Goal: Information Seeking & Learning: Learn about a topic

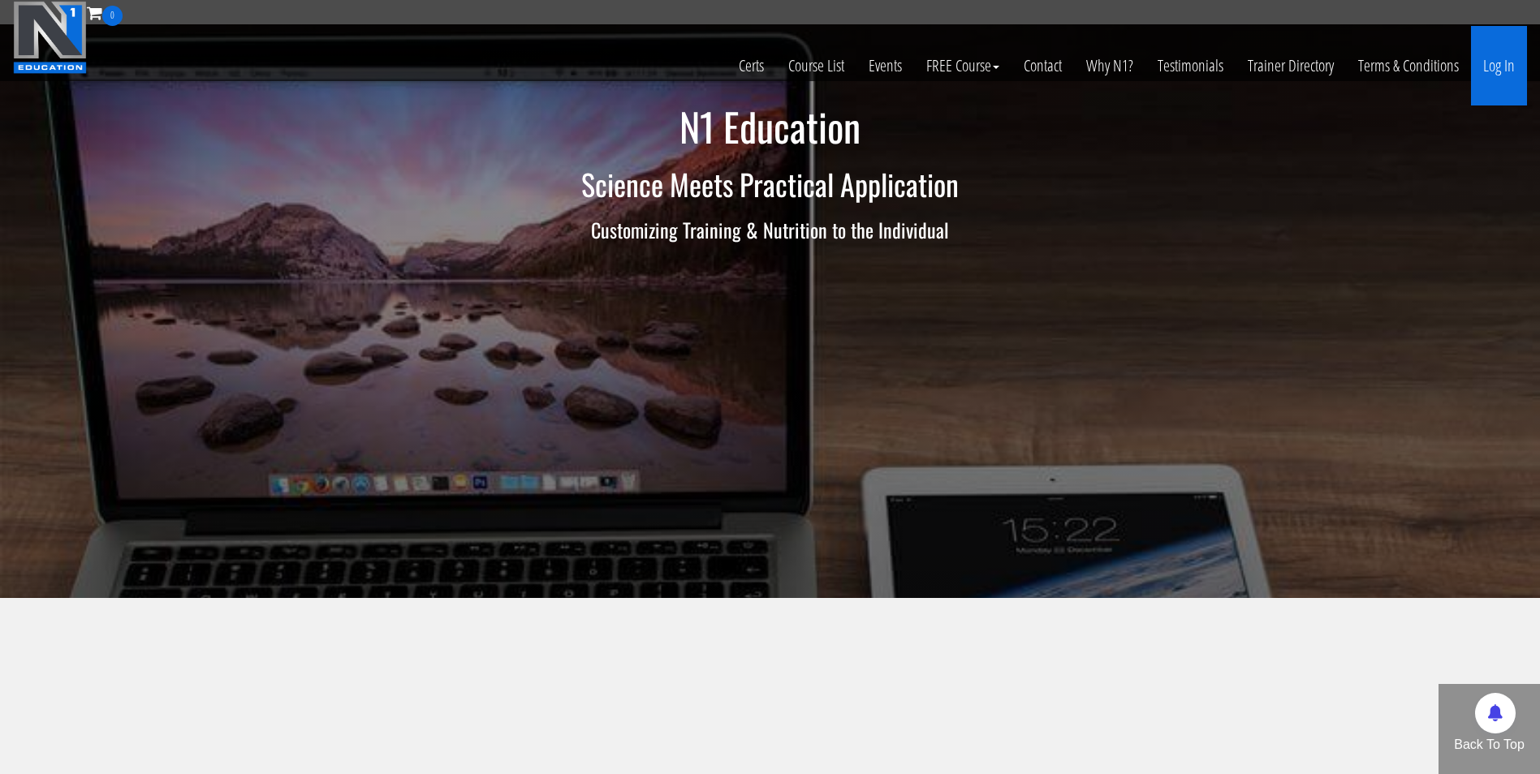
click at [1505, 67] on link "Log In" at bounding box center [1499, 66] width 56 height 80
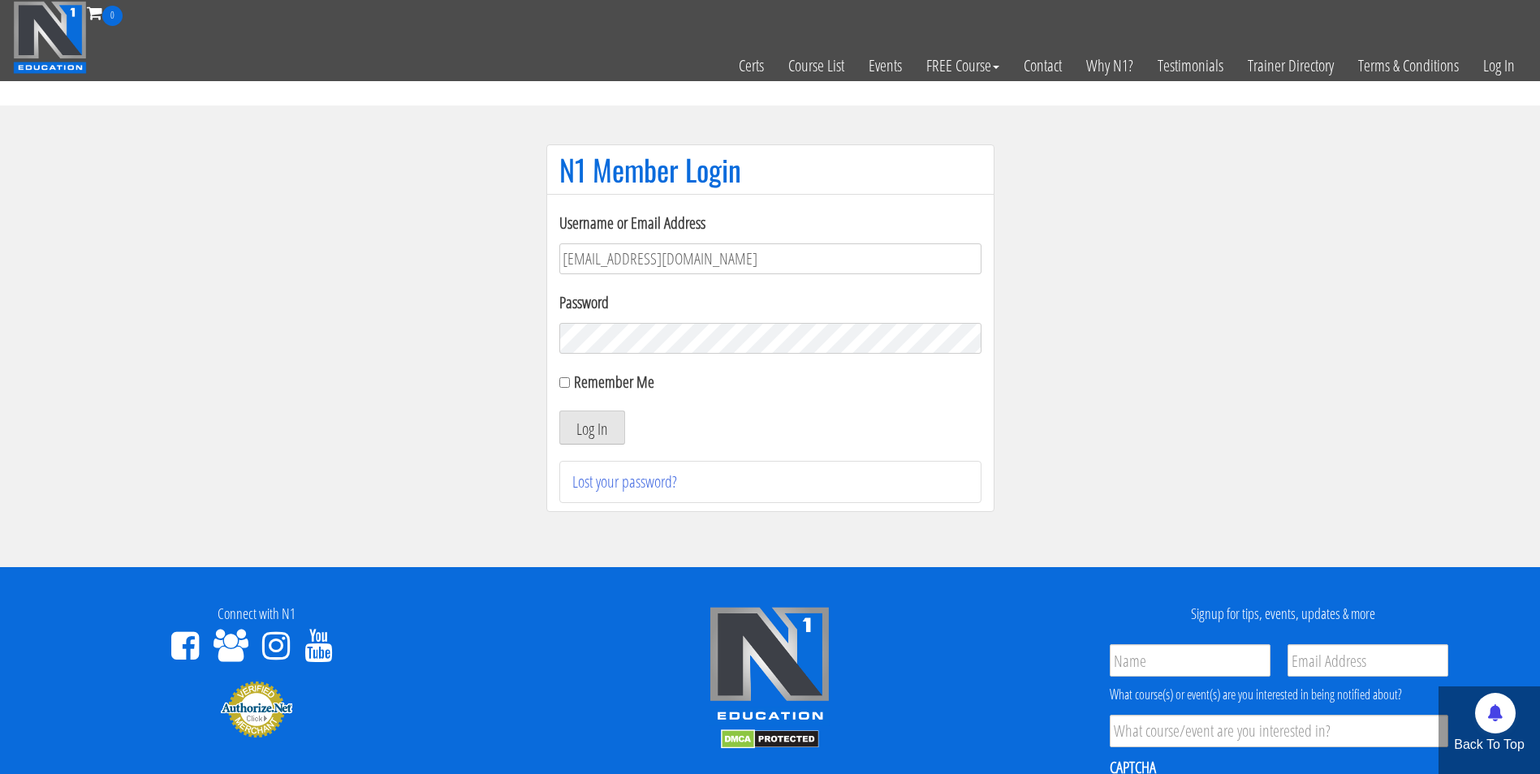
type input "darrennuzzo@gmail.com"
click at [559, 411] on button "Log In" at bounding box center [592, 428] width 66 height 34
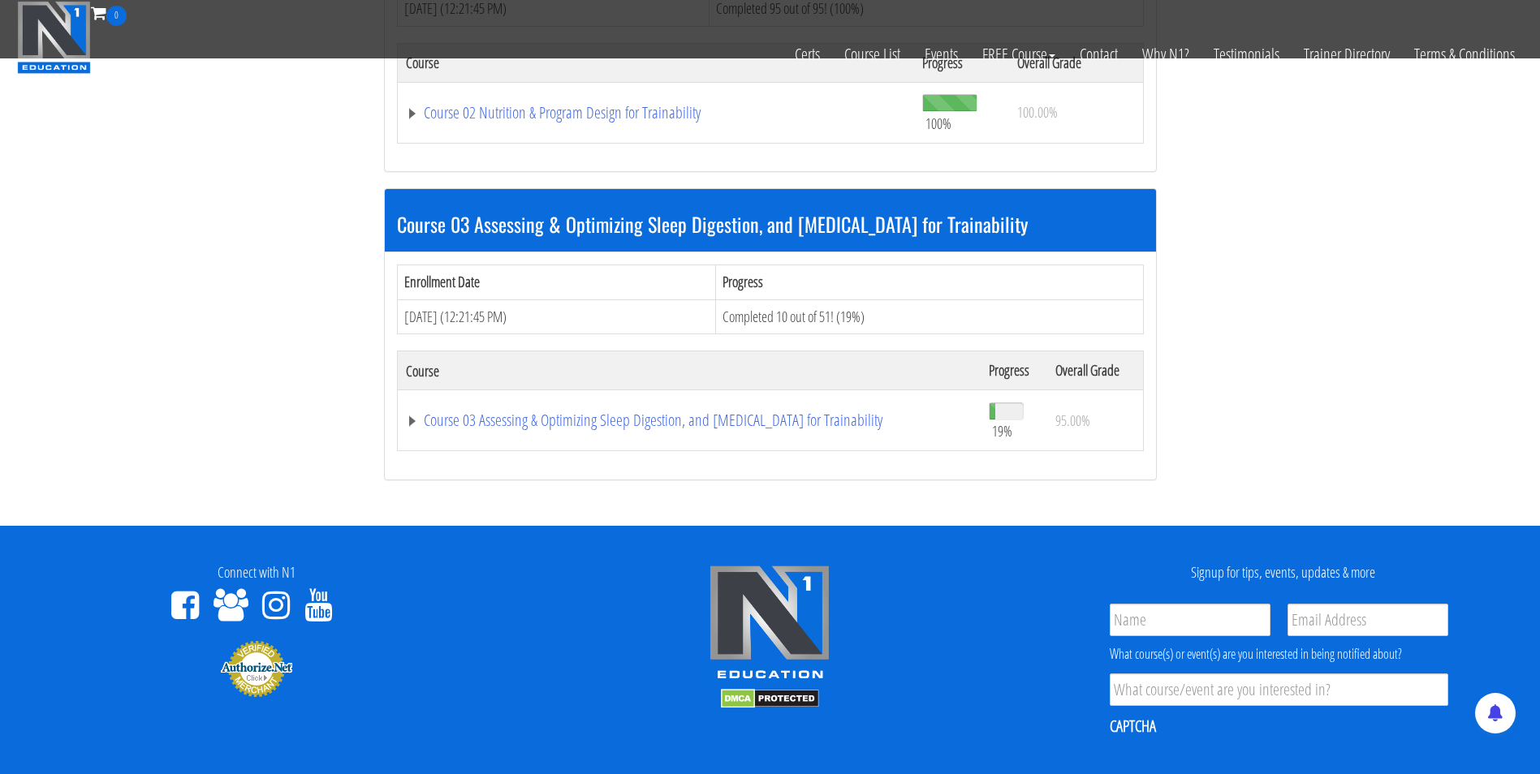
scroll to position [981, 0]
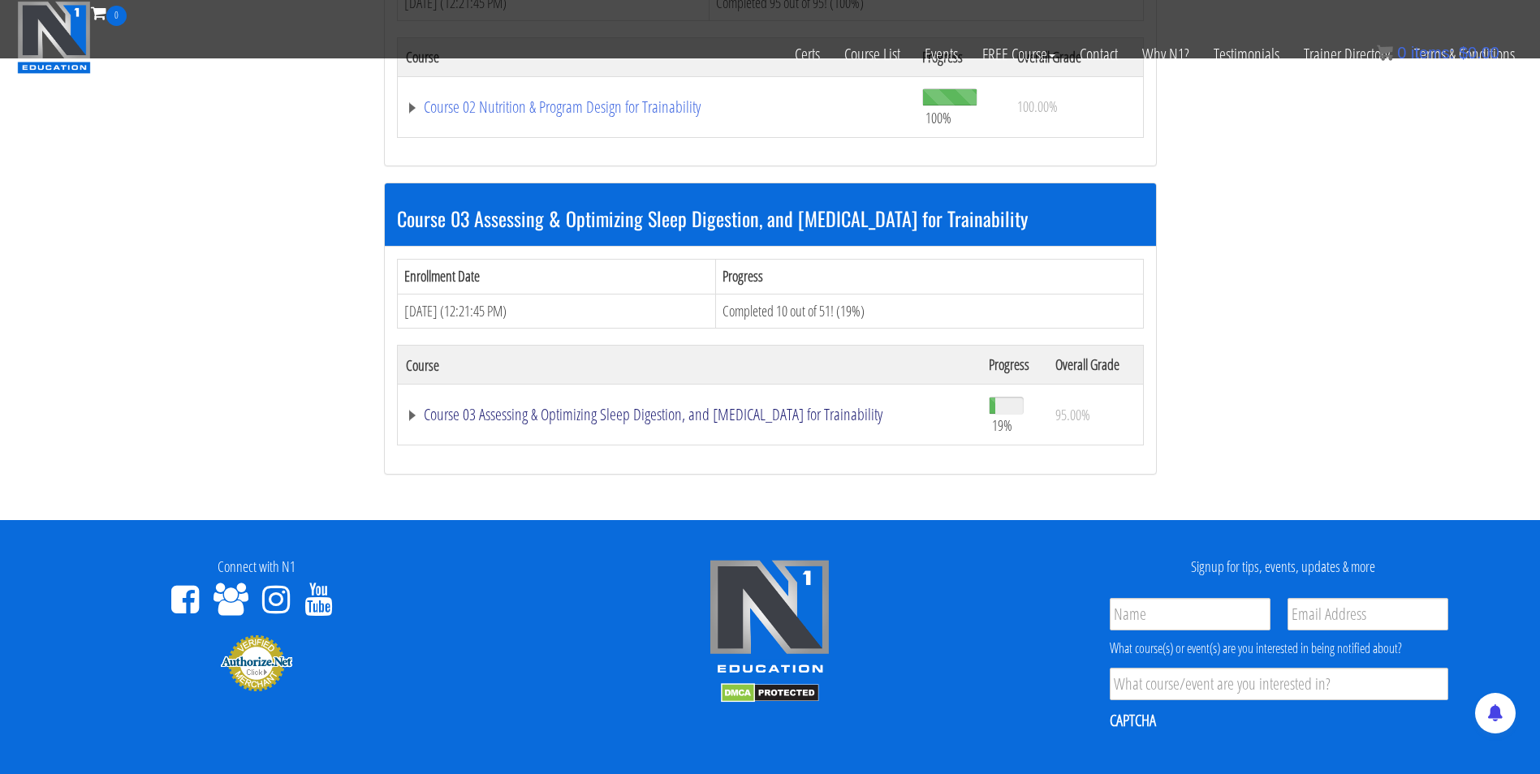
click at [543, 412] on link "Course 03 Assessing & Optimizing Sleep Digestion, and Stress Management for Tra…" at bounding box center [689, 415] width 567 height 16
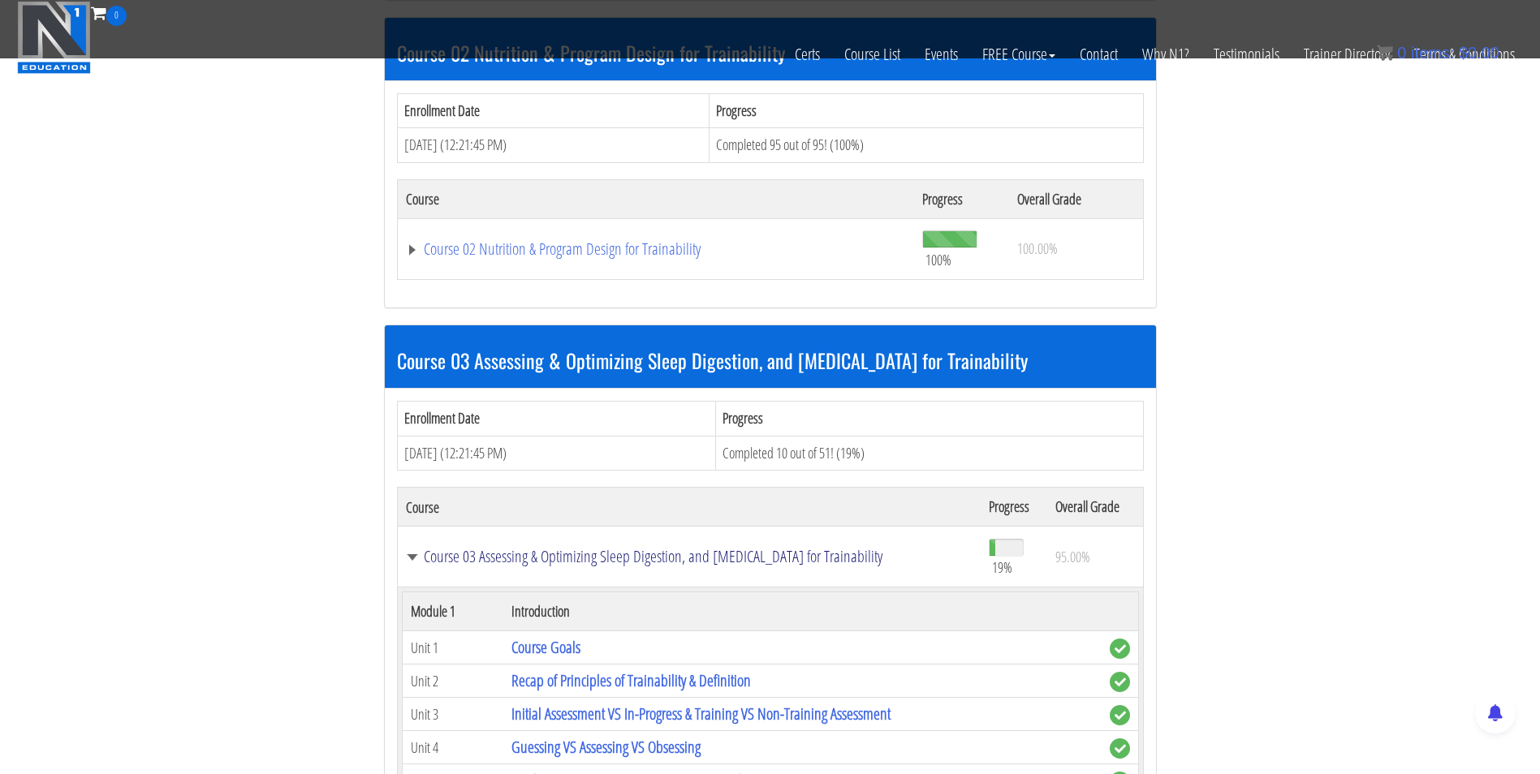
scroll to position [838, 0]
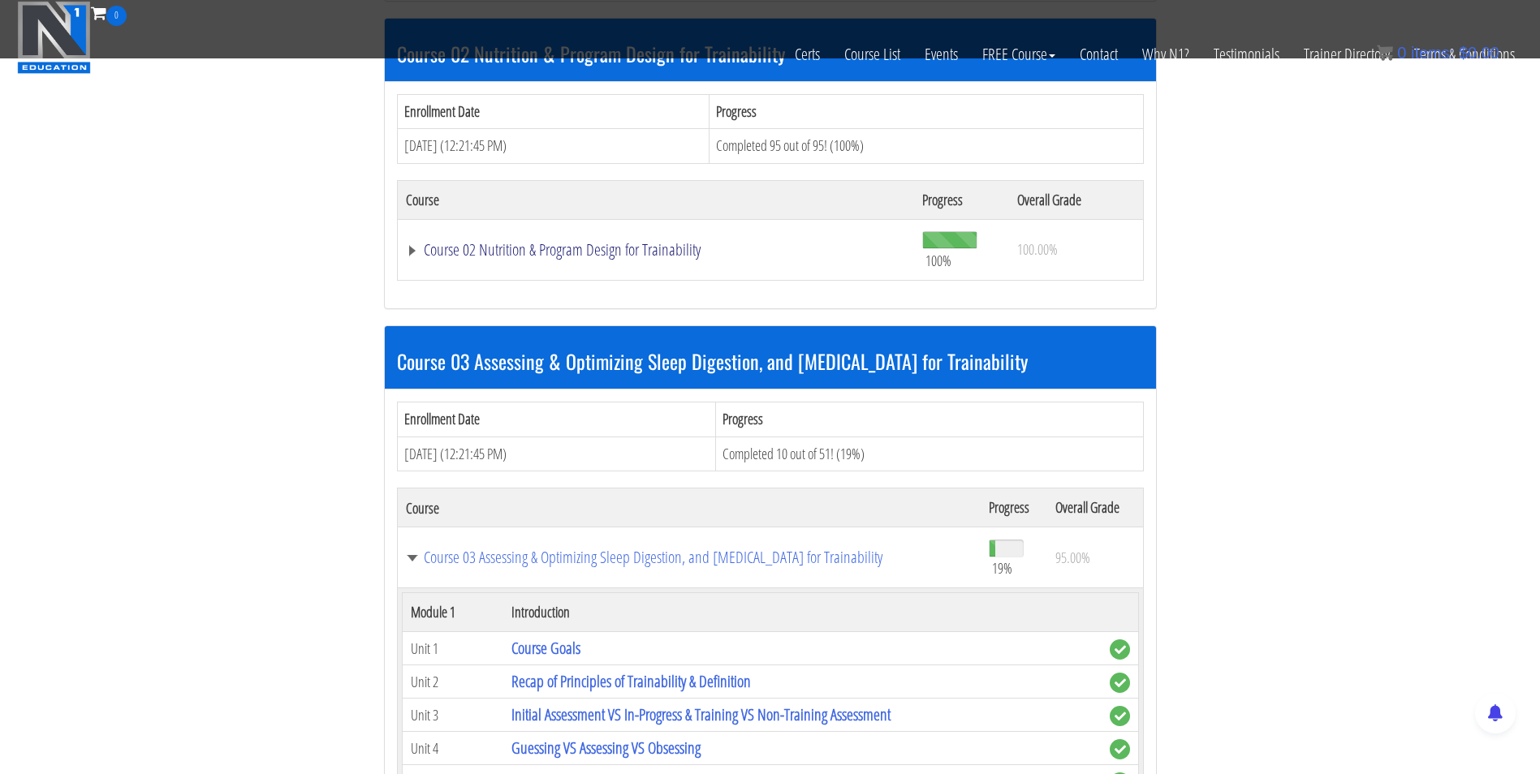
click at [533, 258] on link "Course 02 Nutrition & Program Design for Trainability" at bounding box center [656, 250] width 501 height 16
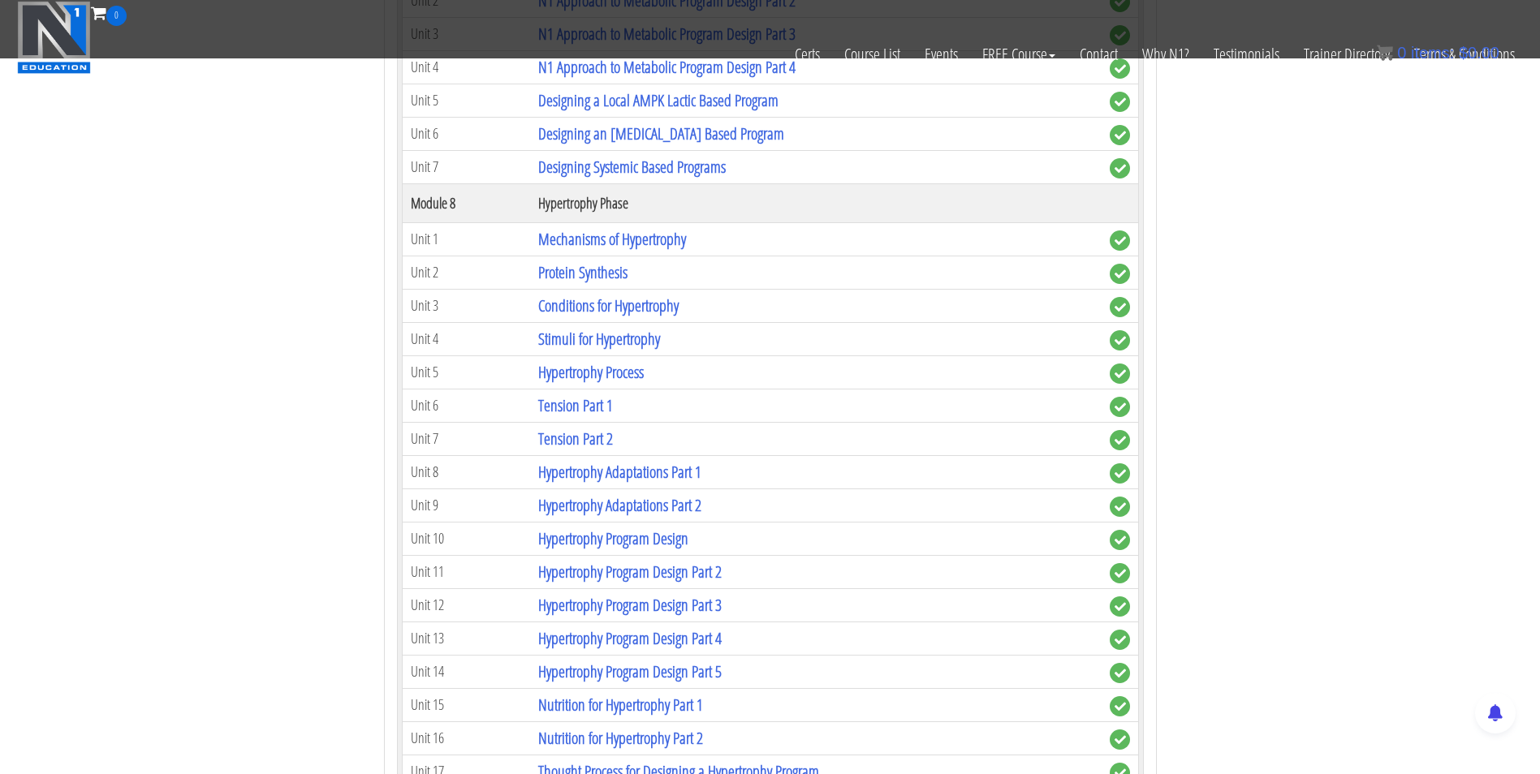
scroll to position [2675, 0]
click at [600, 239] on link "Mechanisms of Hypertrophy" at bounding box center [612, 240] width 148 height 22
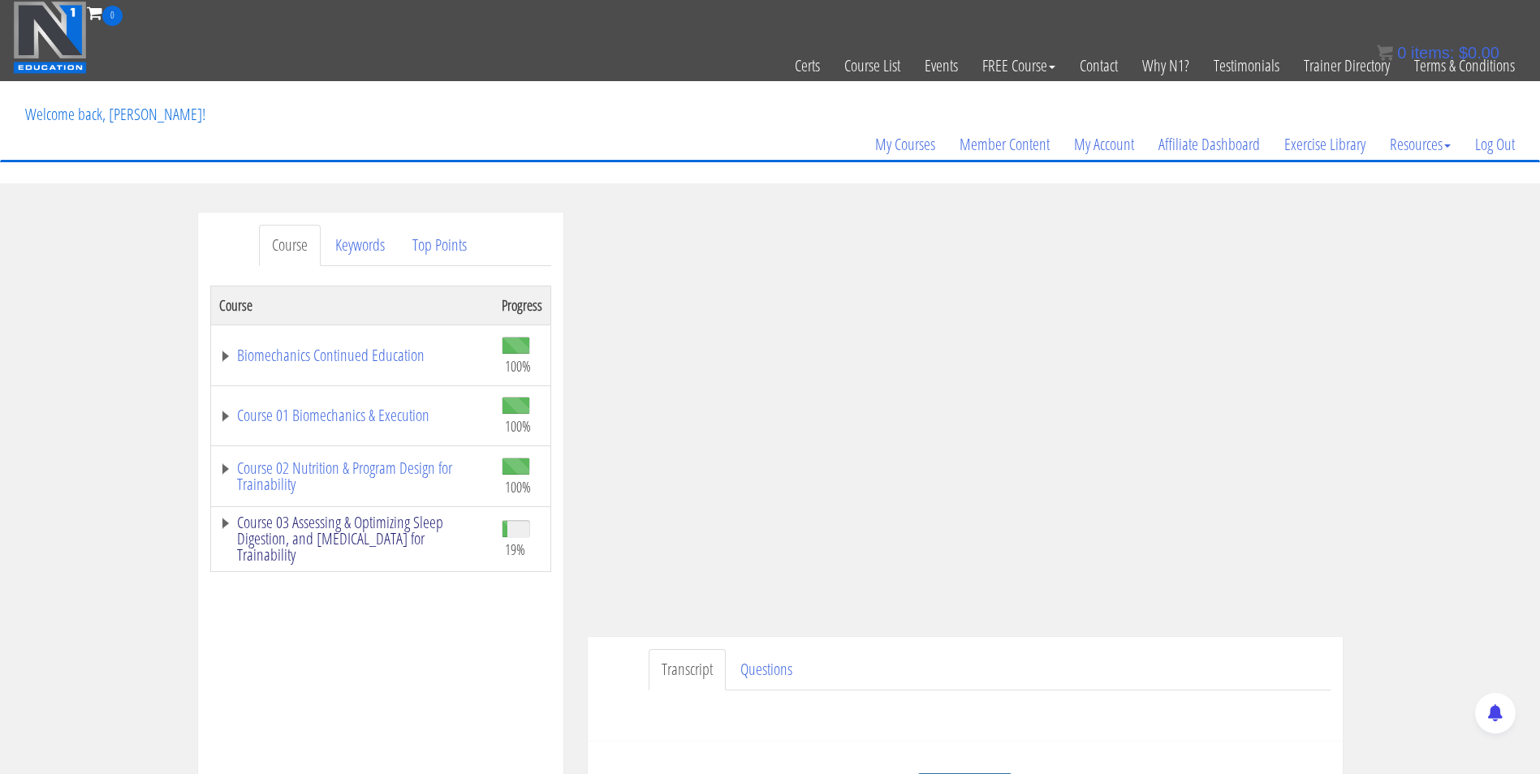
click at [395, 532] on link "Course 03 Assessing & Optimizing Sleep Digestion, and Stress Management for Tra…" at bounding box center [352, 539] width 266 height 49
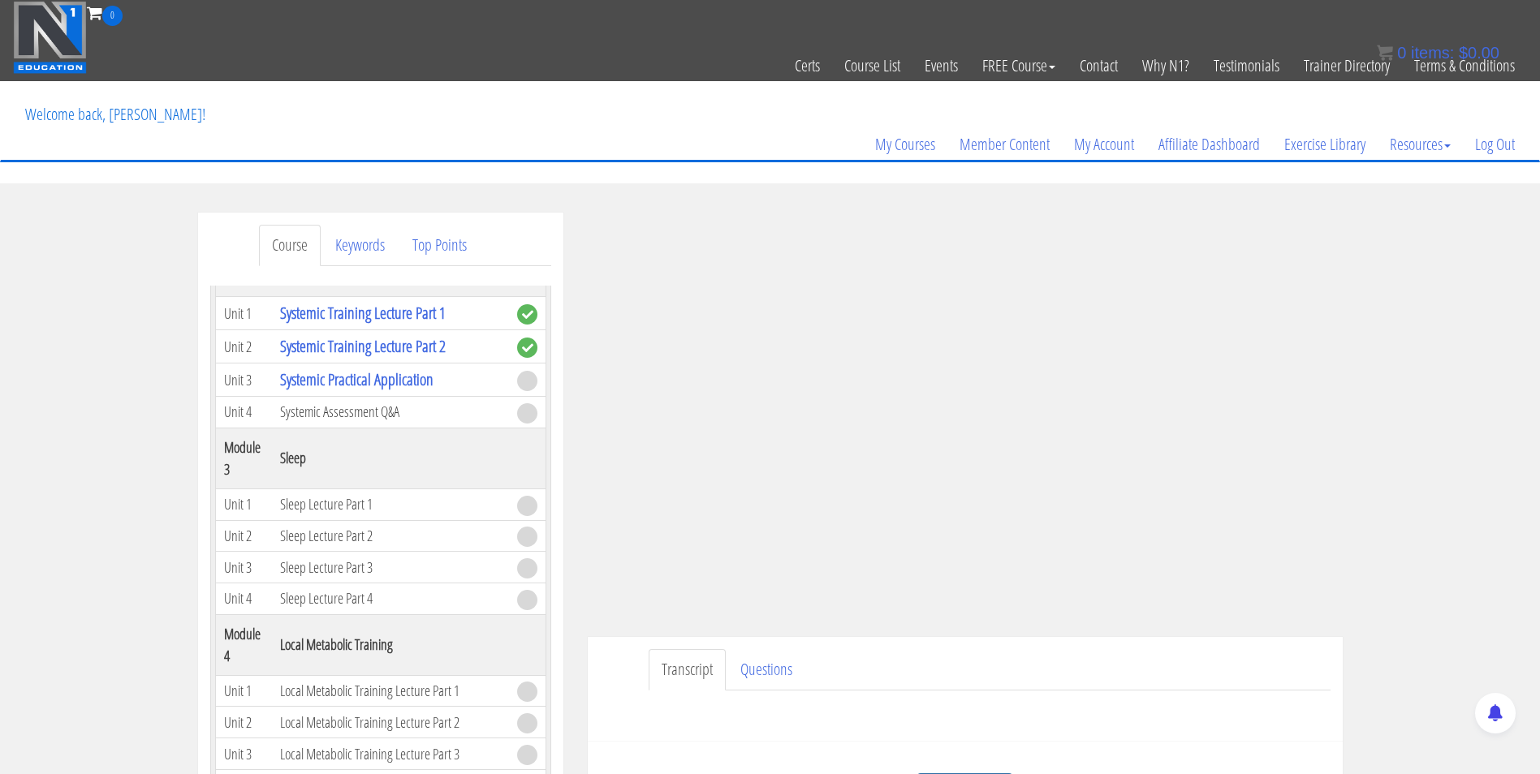
scroll to position [740, 0]
drag, startPoint x: 412, startPoint y: 386, endPoint x: 382, endPoint y: 382, distance: 29.5
click at [382, 382] on link "Systemic Practical Application" at bounding box center [356, 380] width 153 height 22
click at [380, 382] on link "Systemic Practical Application" at bounding box center [356, 380] width 153 height 22
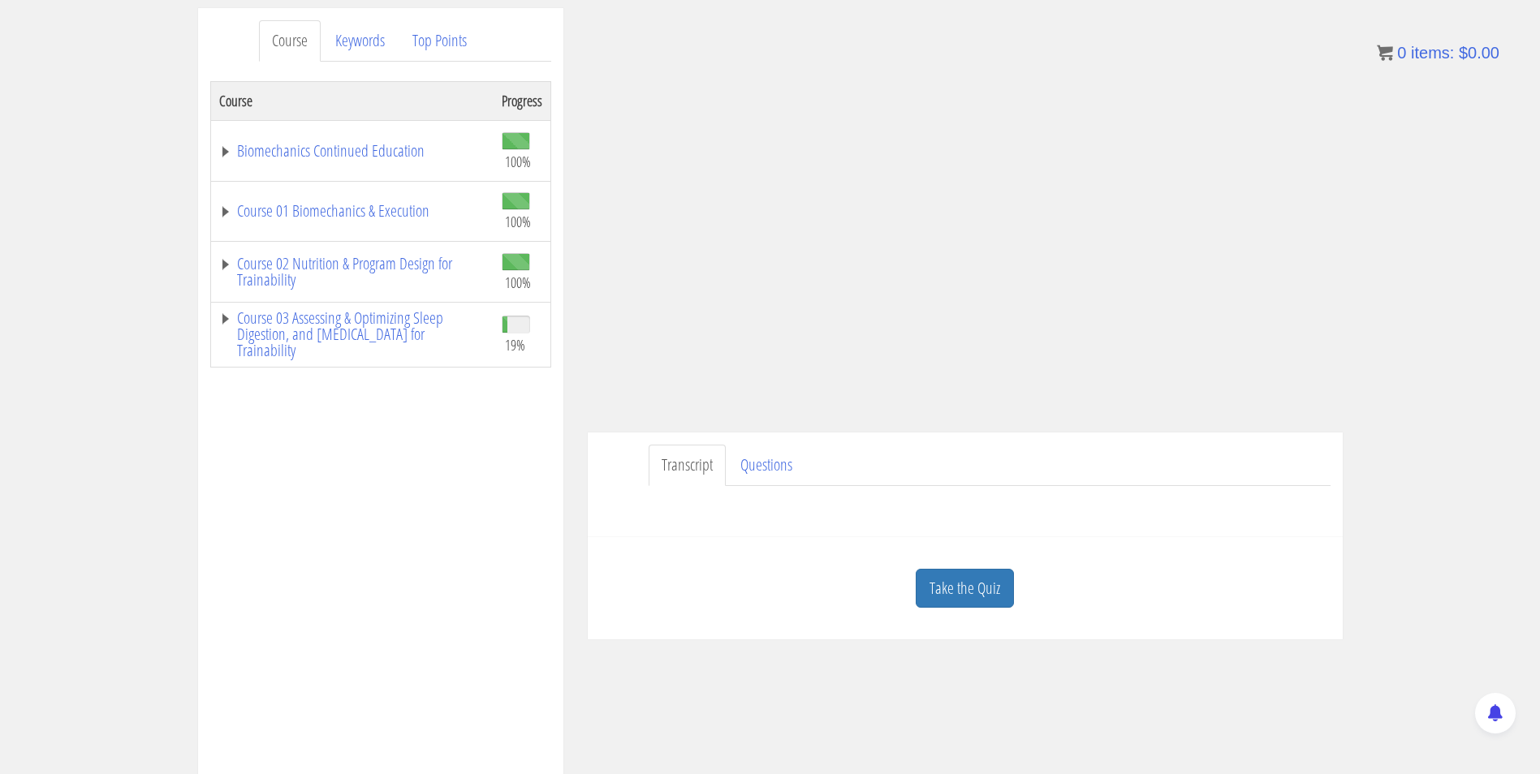
scroll to position [248, 0]
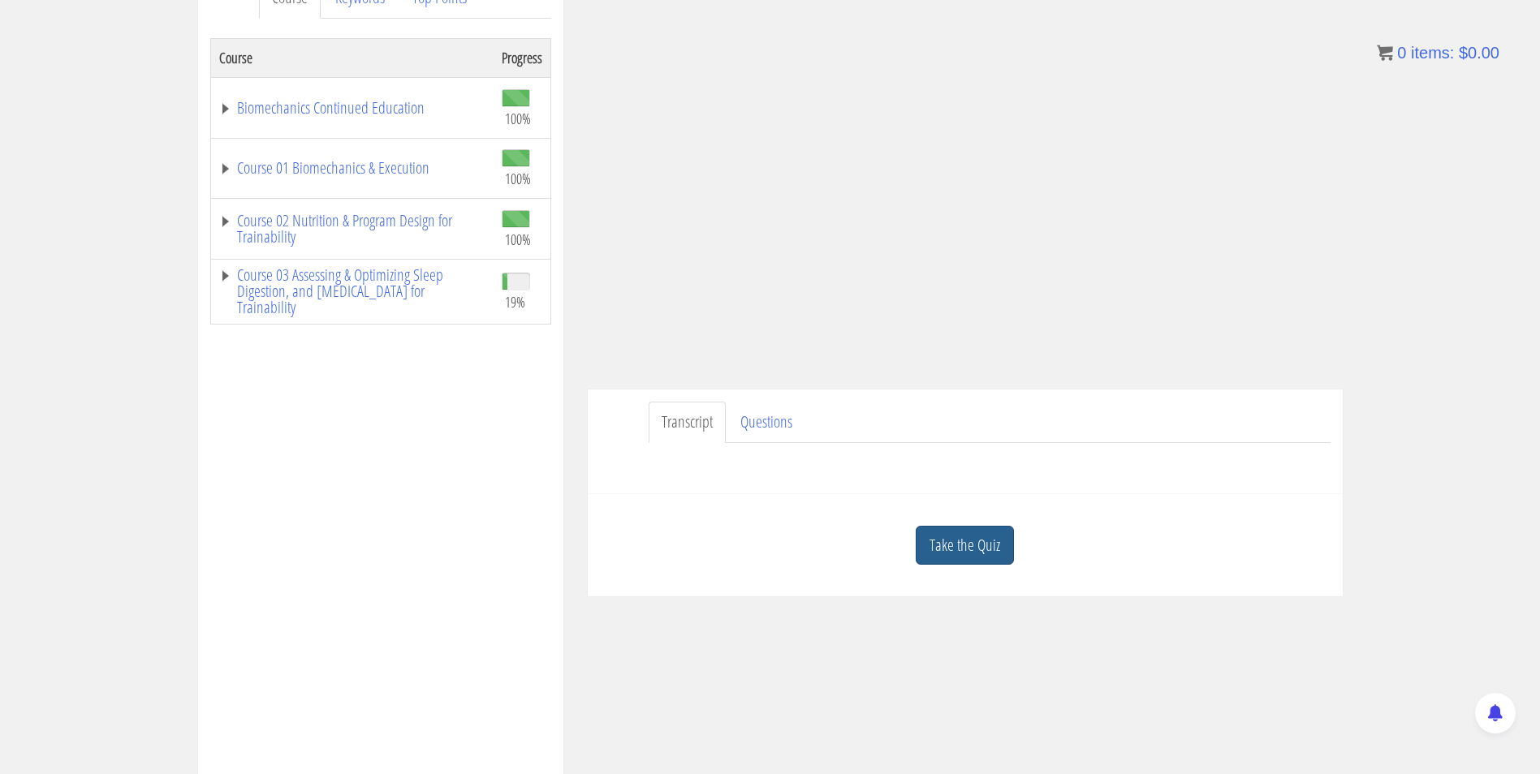
click at [973, 548] on link "Take the Quiz" at bounding box center [965, 546] width 98 height 40
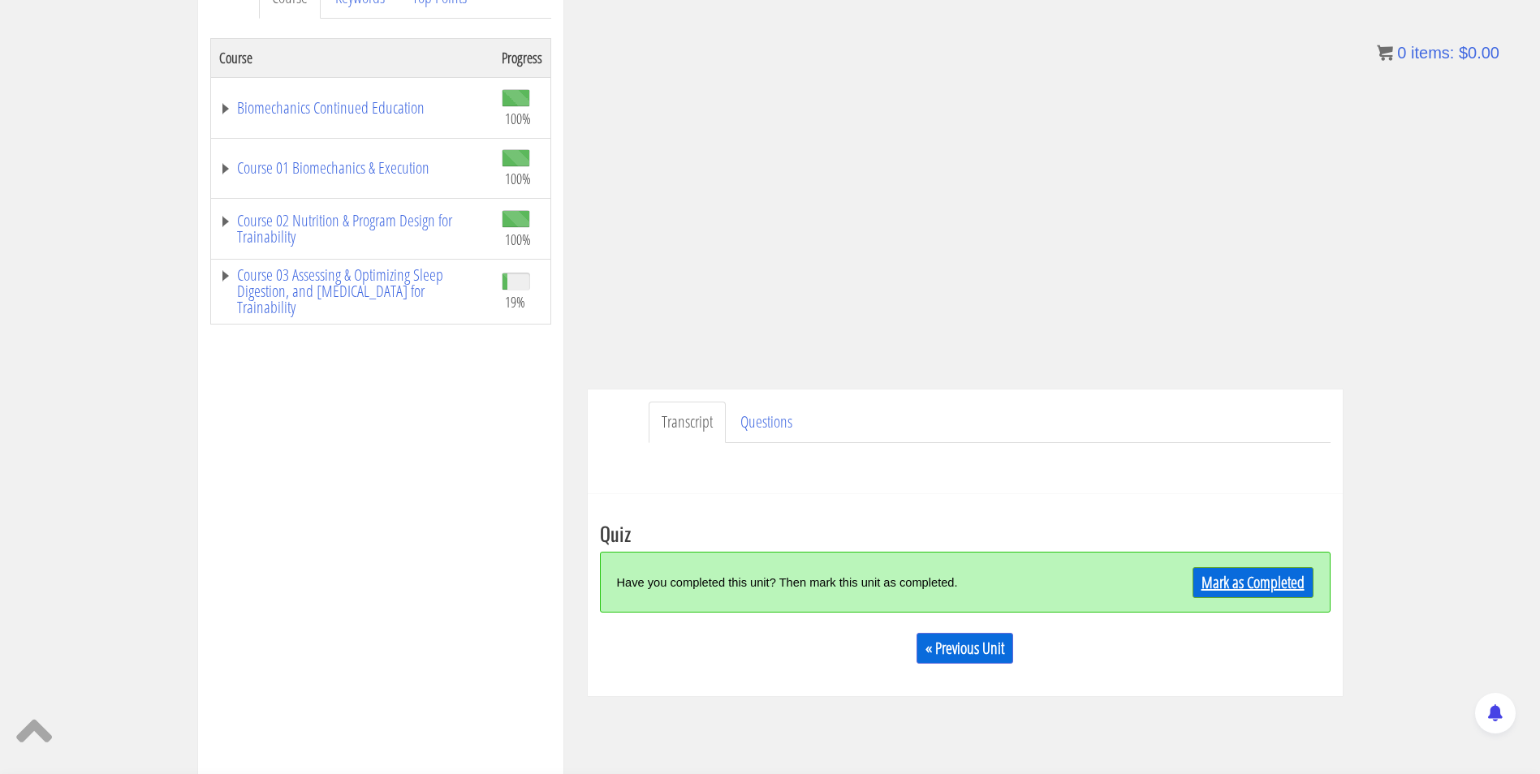
click at [1234, 586] on link "Mark as Completed" at bounding box center [1252, 582] width 121 height 31
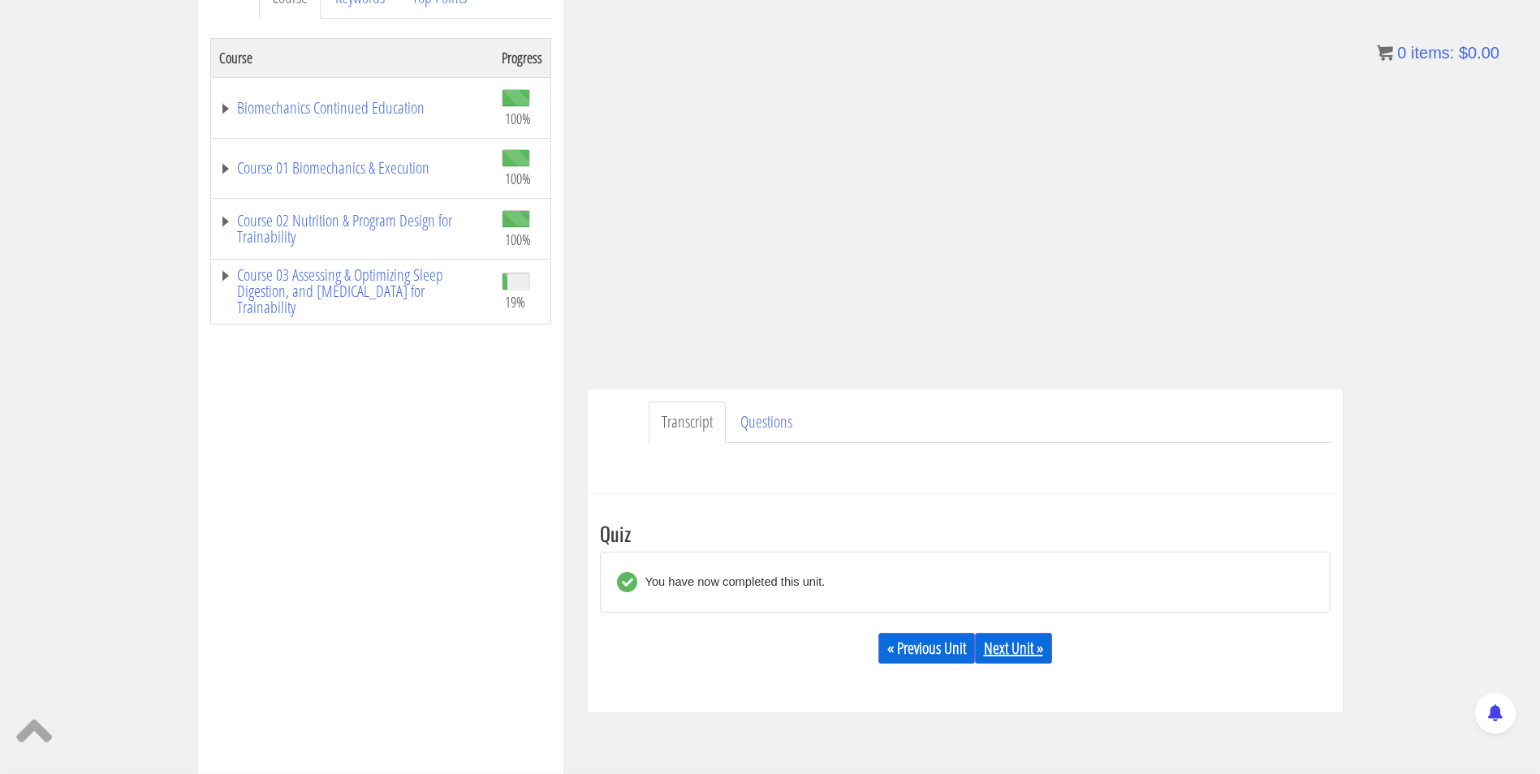
click at [1020, 647] on link "Next Unit »" at bounding box center [1013, 648] width 77 height 31
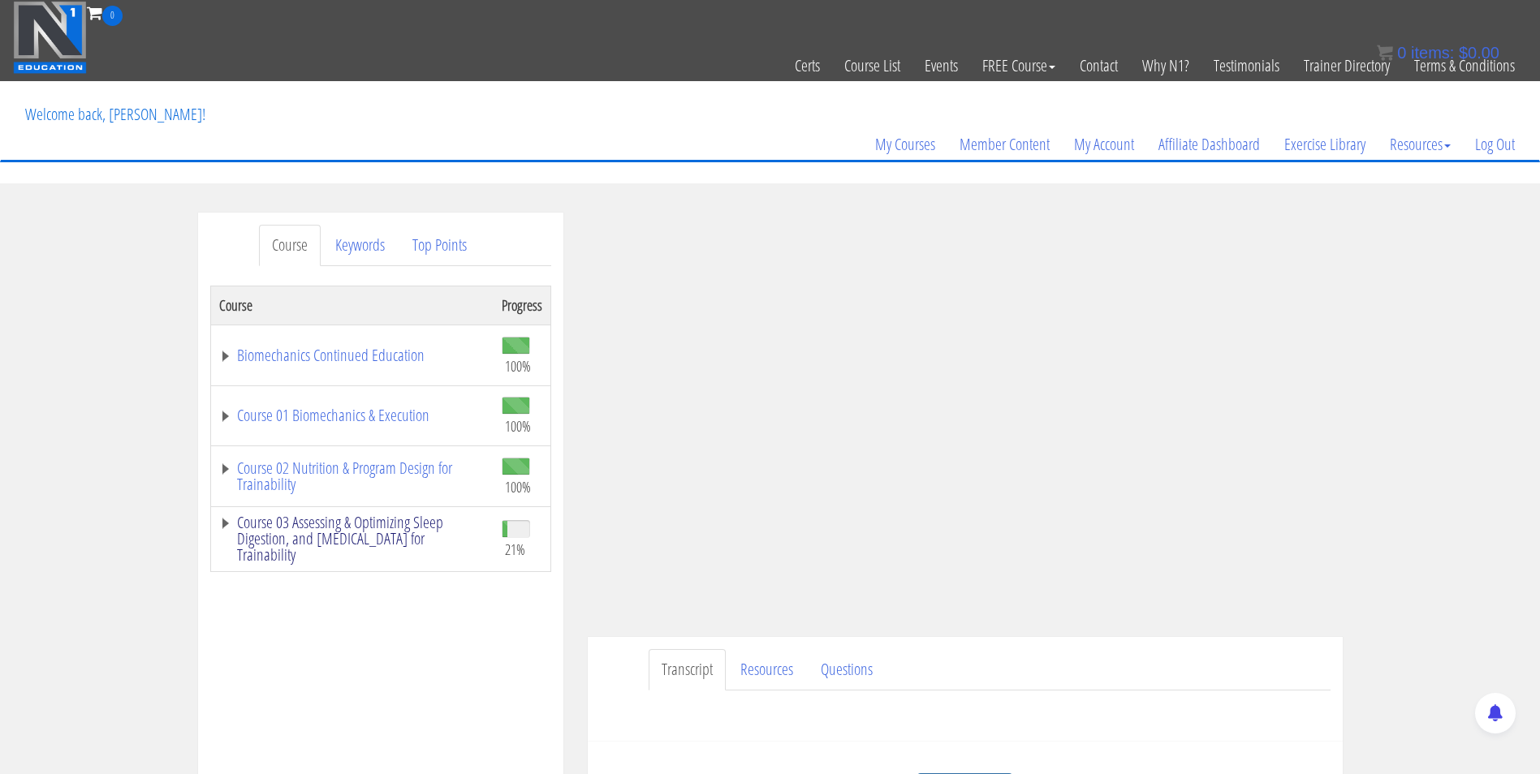
click at [373, 515] on link "Course 03 Assessing & Optimizing Sleep Digestion, and [MEDICAL_DATA] for Traina…" at bounding box center [352, 539] width 266 height 49
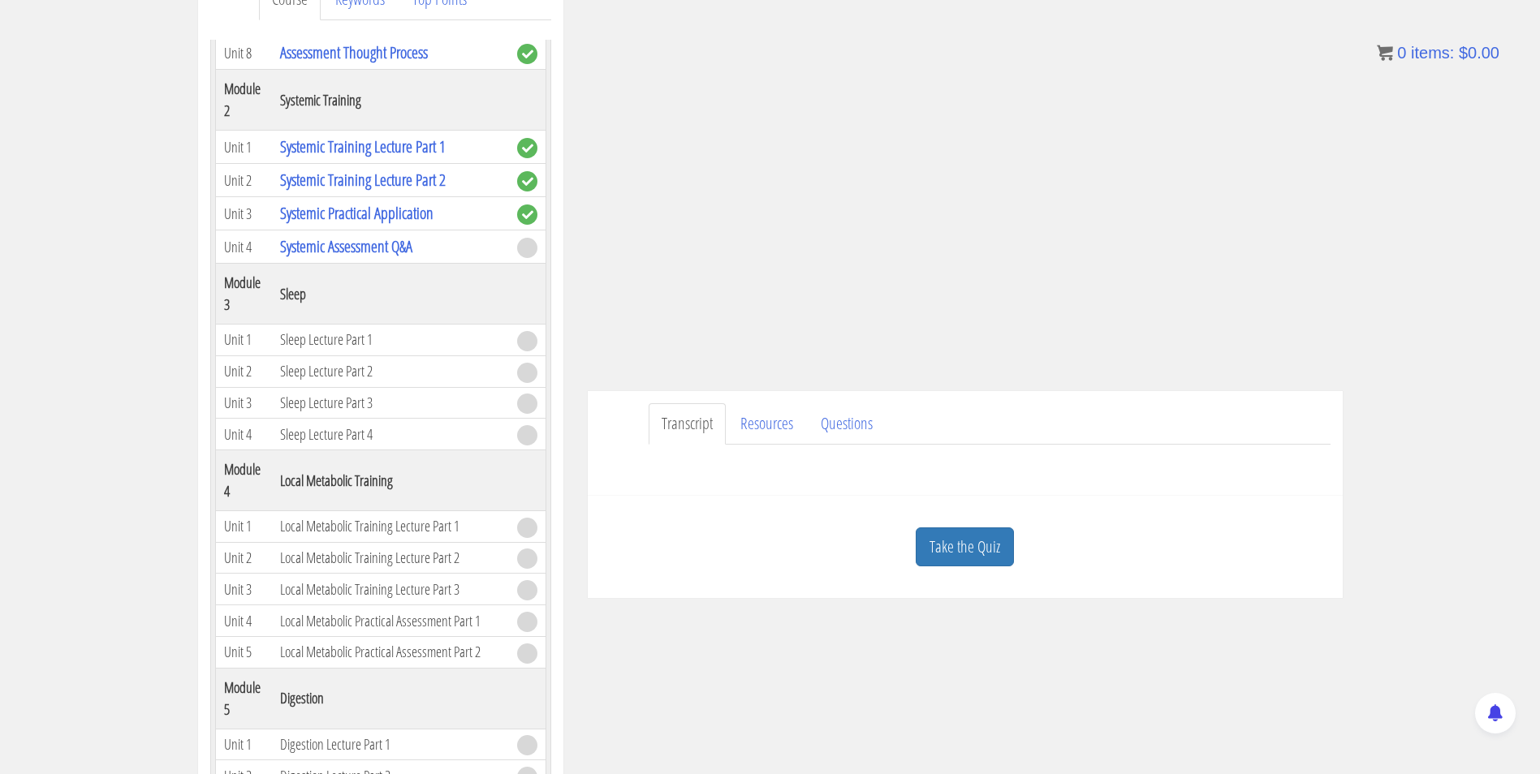
scroll to position [244, 0]
click at [934, 554] on link "Take the Quiz" at bounding box center [965, 550] width 98 height 40
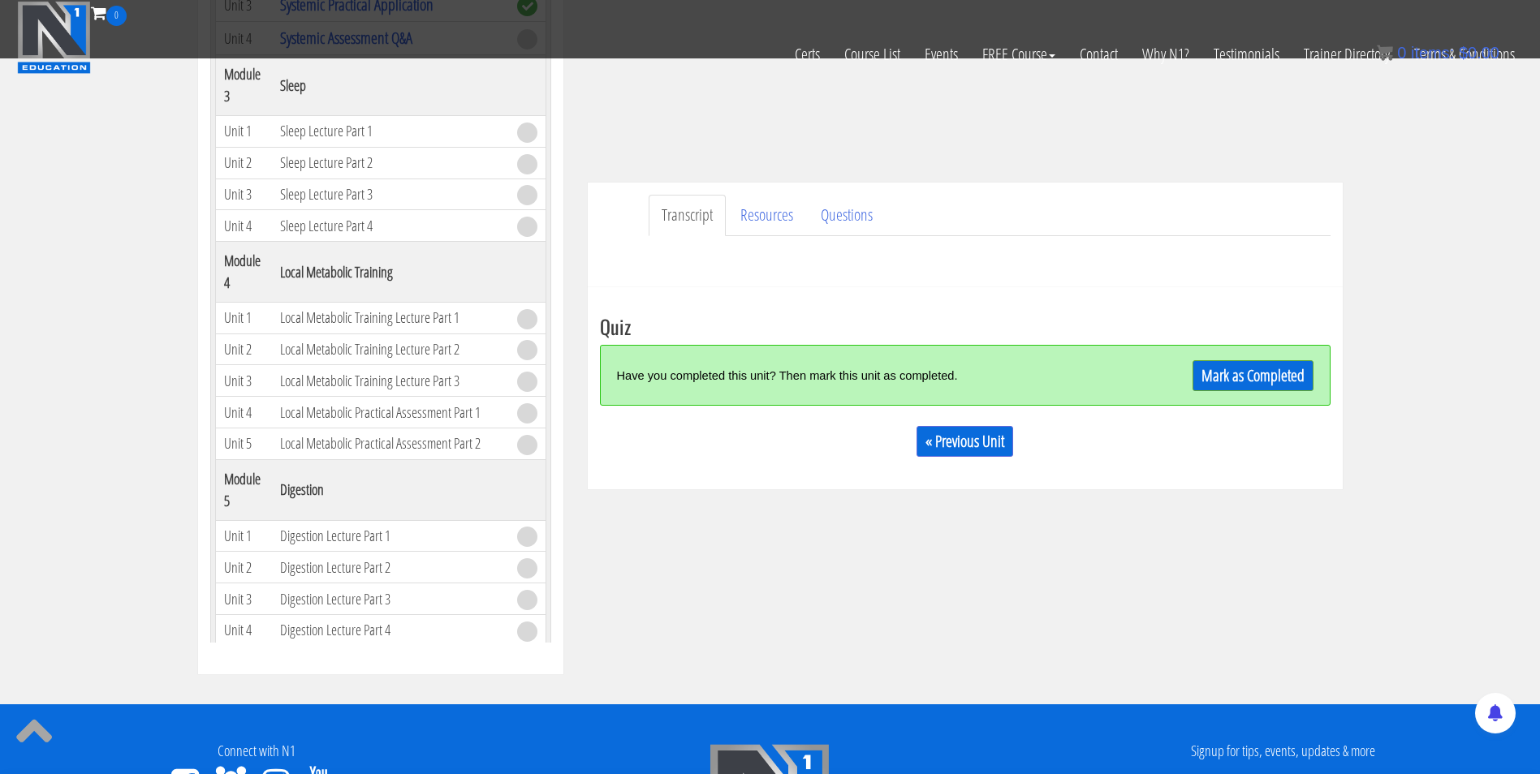
scroll to position [351, 0]
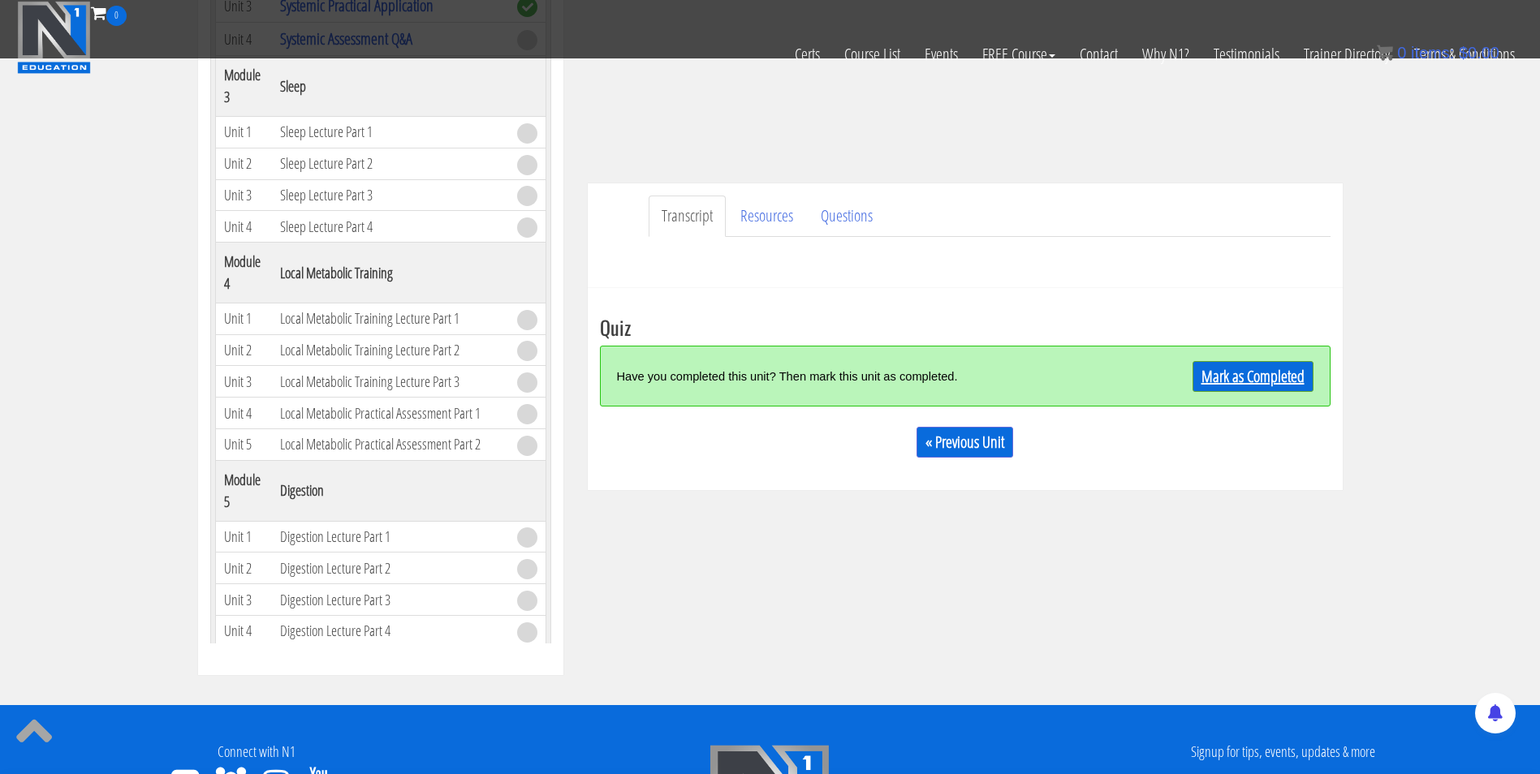
click at [1253, 376] on link "Mark as Completed" at bounding box center [1252, 376] width 121 height 31
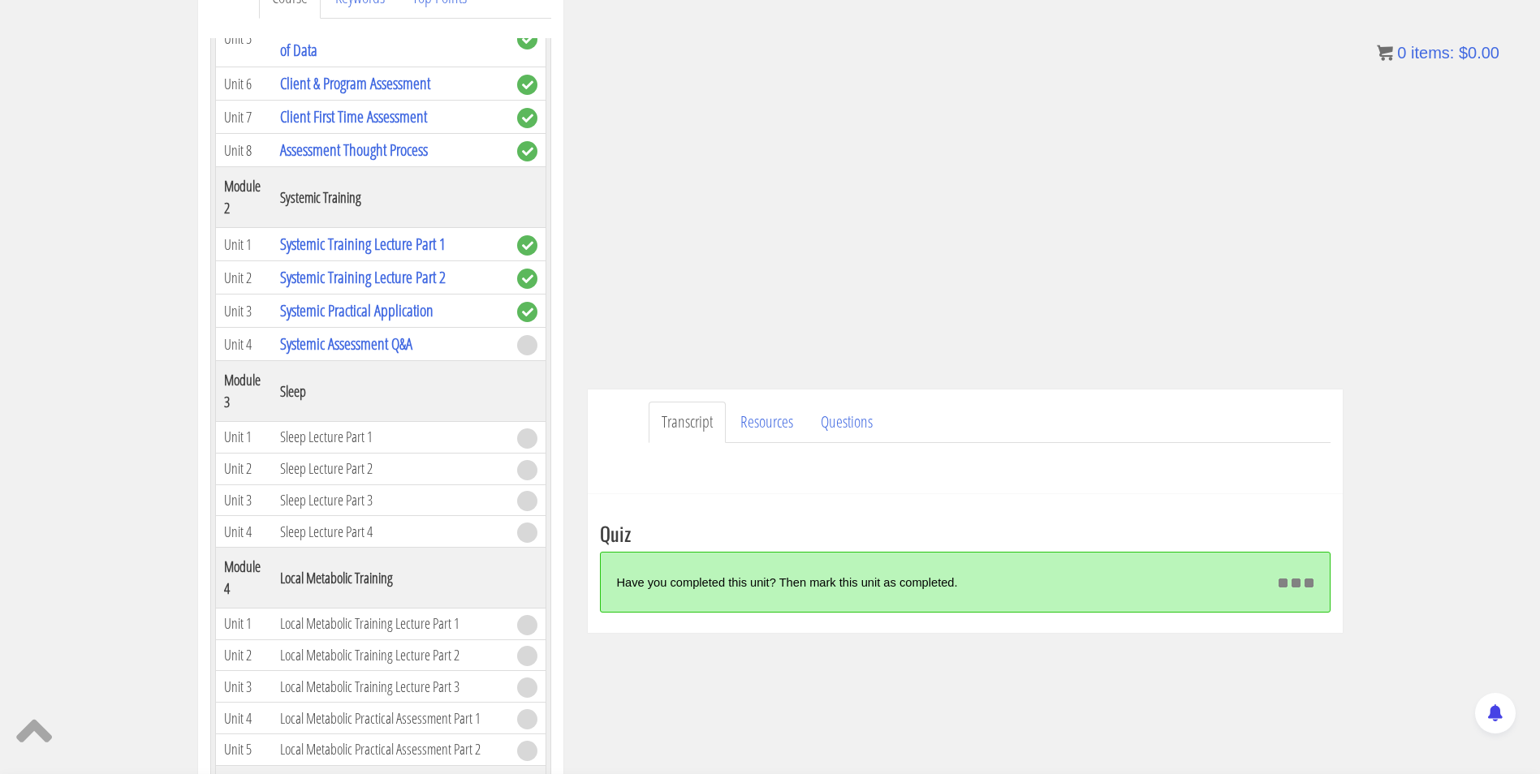
scroll to position [166, 0]
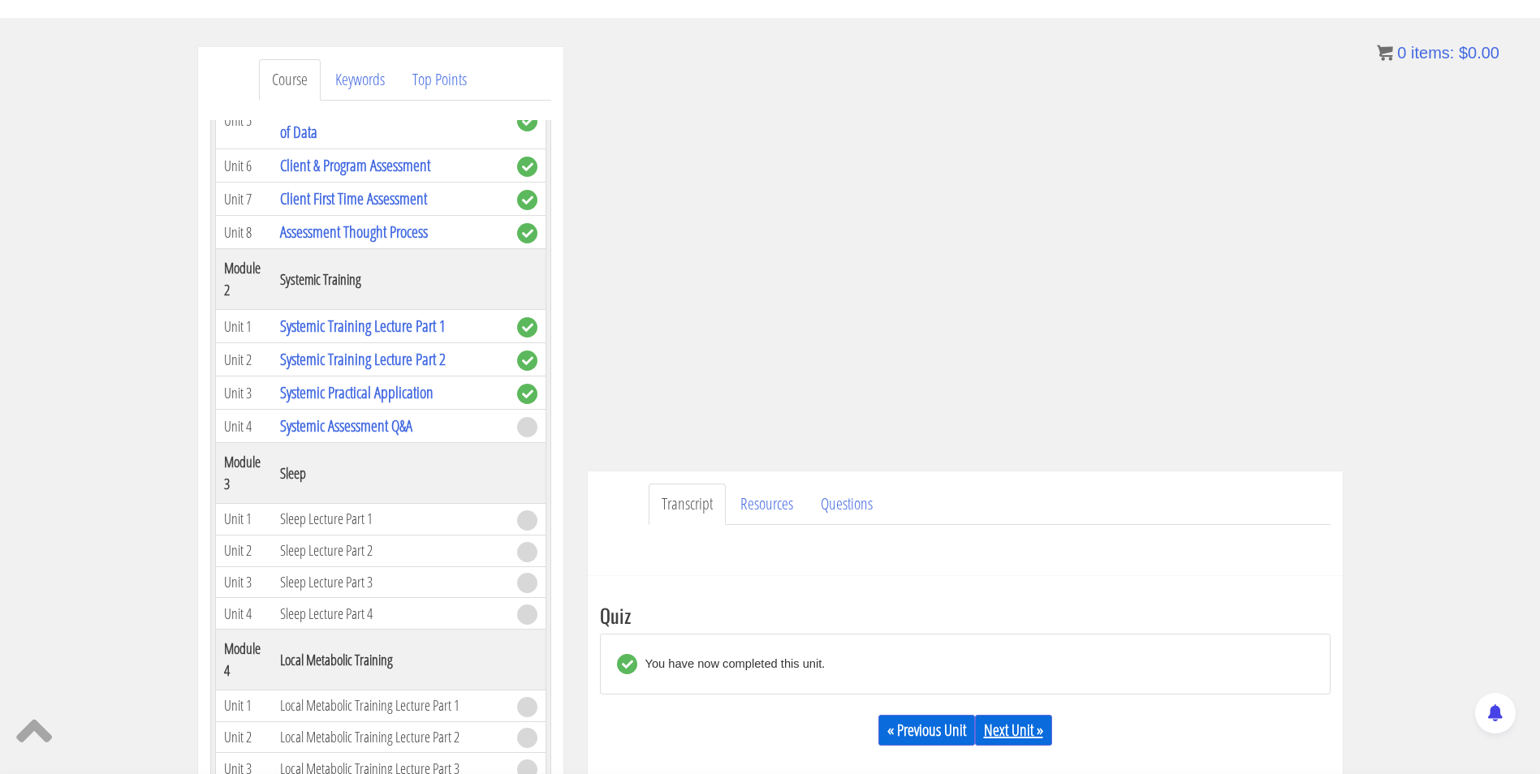
click at [1013, 723] on link "Next Unit »" at bounding box center [1013, 730] width 77 height 31
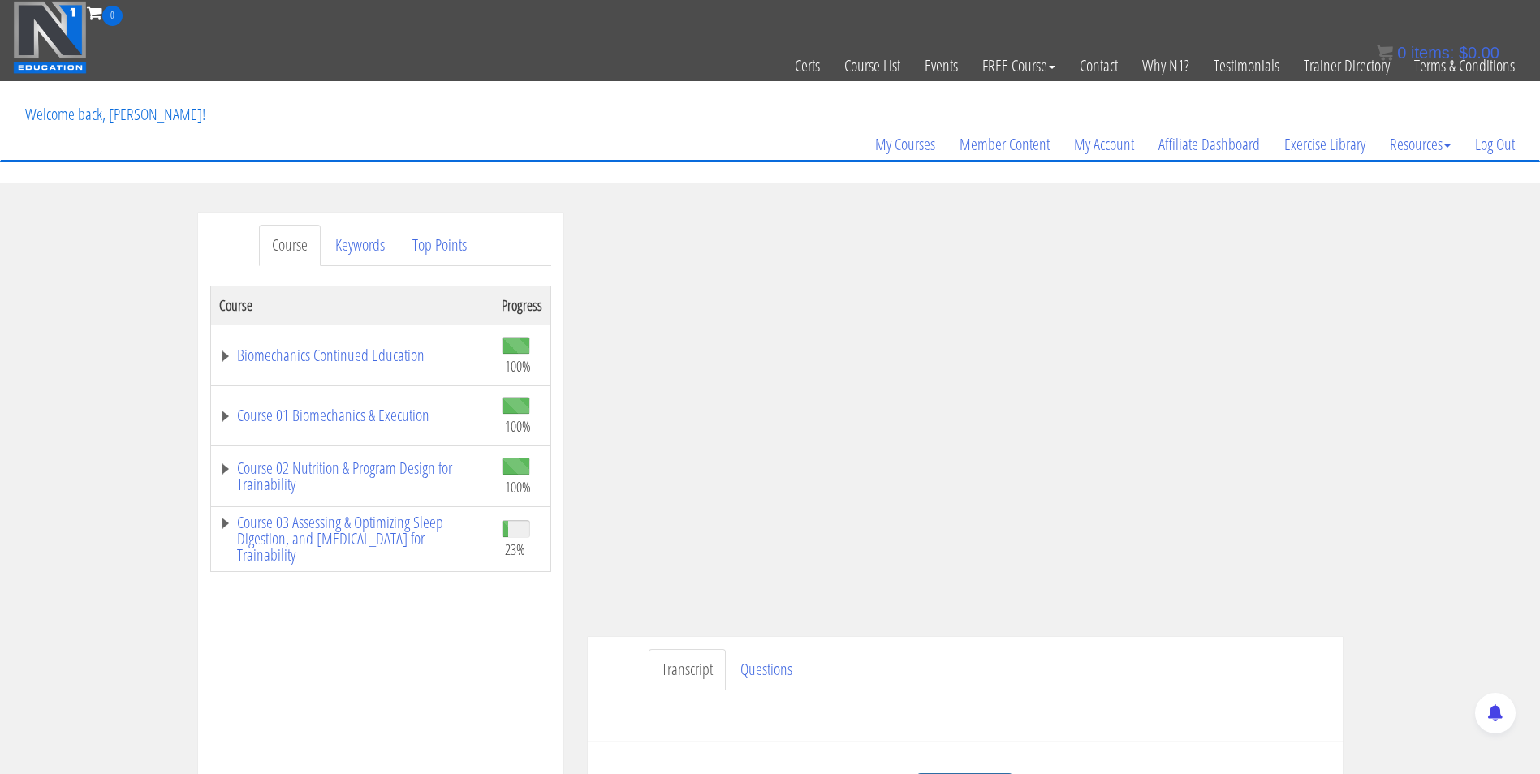
click at [1416, 447] on div "Course Keywords Top Points Course Progress Biomechanics Continued Education 100…" at bounding box center [770, 671] width 1540 height 917
click at [593, 159] on div "My Courses Member Content My Account Affiliate Dashboard Exercise Library Resou…" at bounding box center [770, 121] width 1514 height 78
click at [593, 185] on section "Course Keywords Top Points Course Progress Biomechanics Continued Education 100…" at bounding box center [770, 671] width 1540 height 976
